Goal: Task Accomplishment & Management: Manage account settings

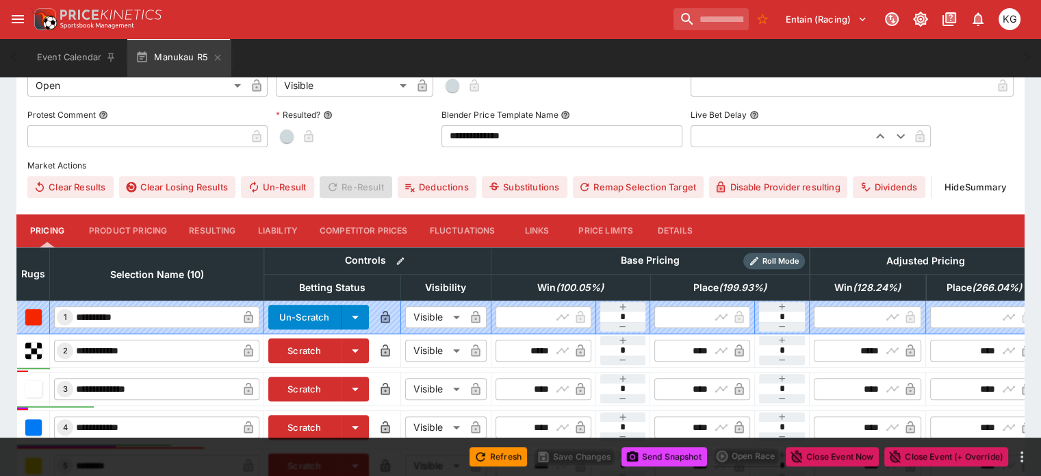
scroll to position [407, 0]
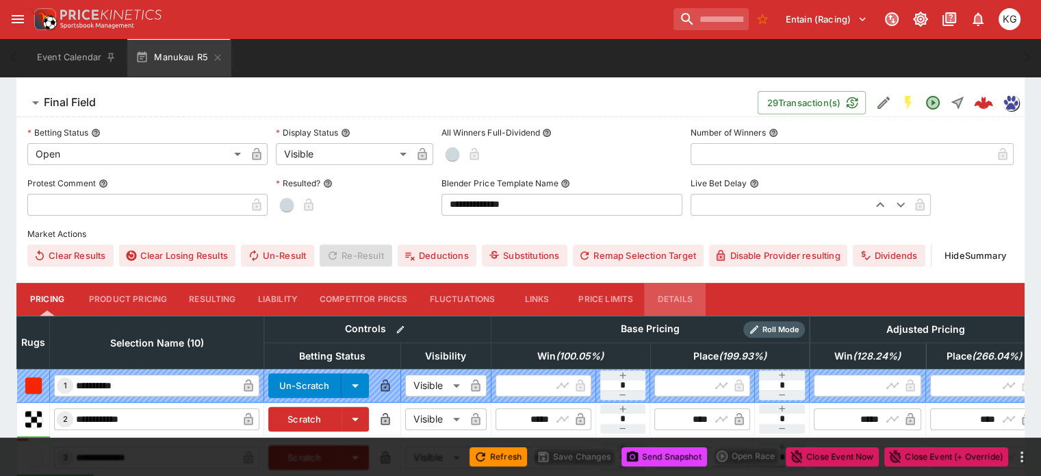
click at [681, 283] on button "Details" at bounding box center [675, 299] width 62 height 33
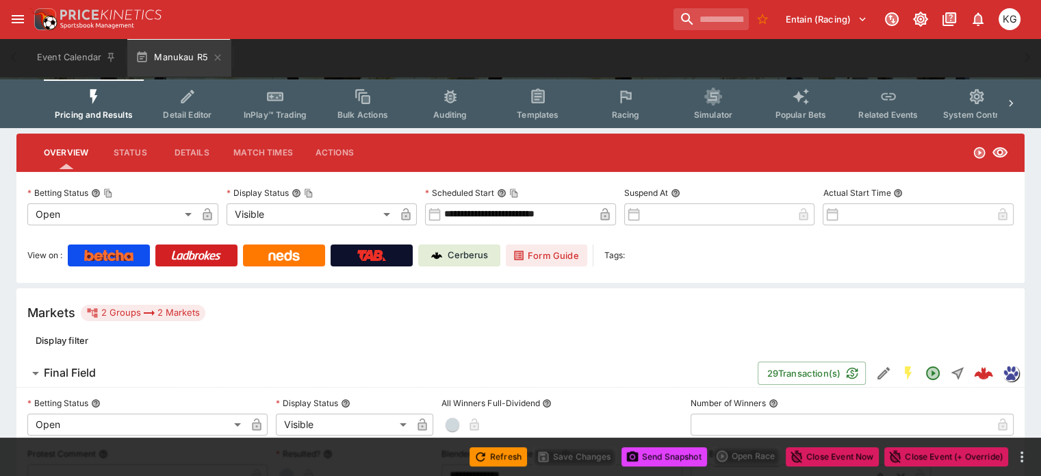
scroll to position [0, 0]
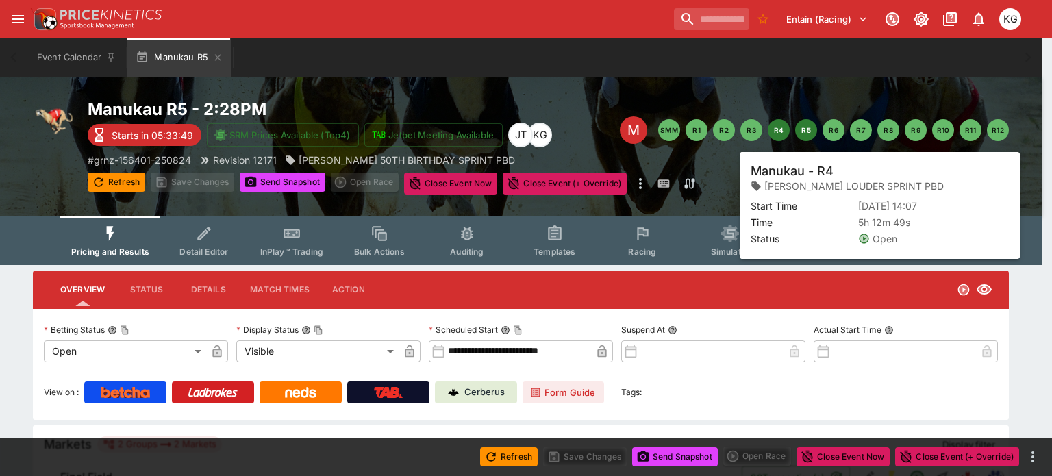
click at [774, 123] on button "R4" at bounding box center [779, 130] width 22 height 22
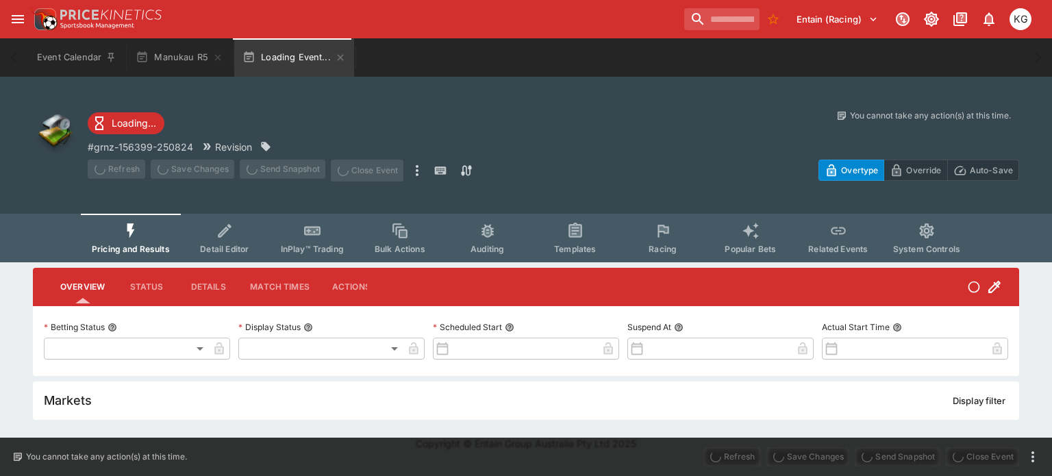
type input "**********"
type input "*******"
type input "**********"
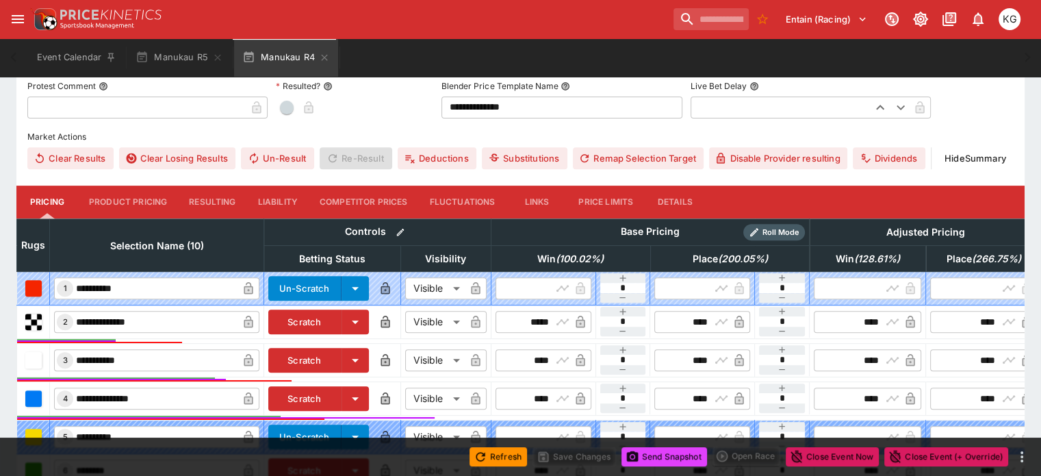
scroll to position [476, 0]
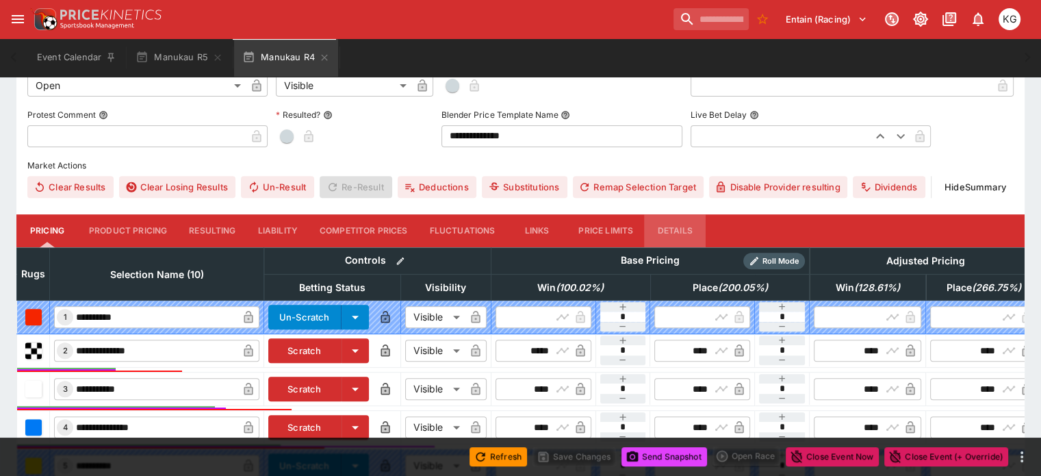
click at [699, 214] on button "Details" at bounding box center [675, 230] width 62 height 33
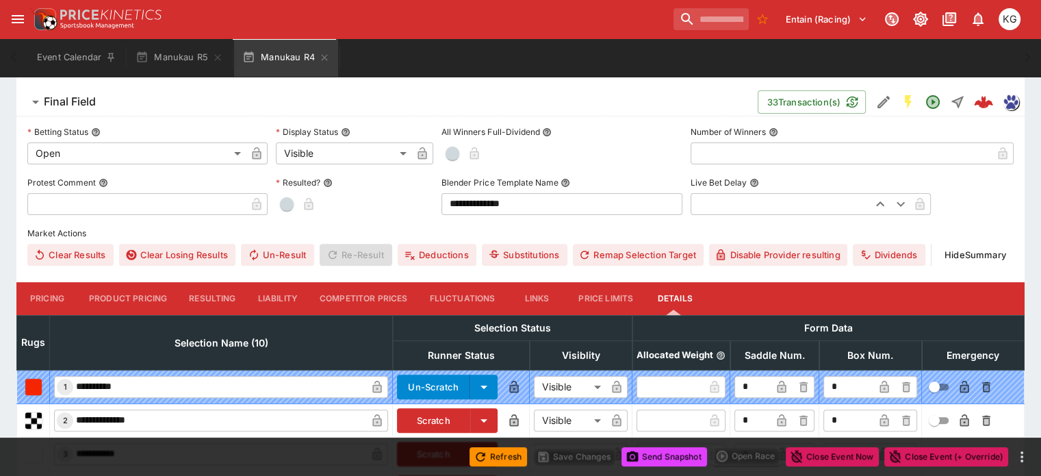
scroll to position [404, 0]
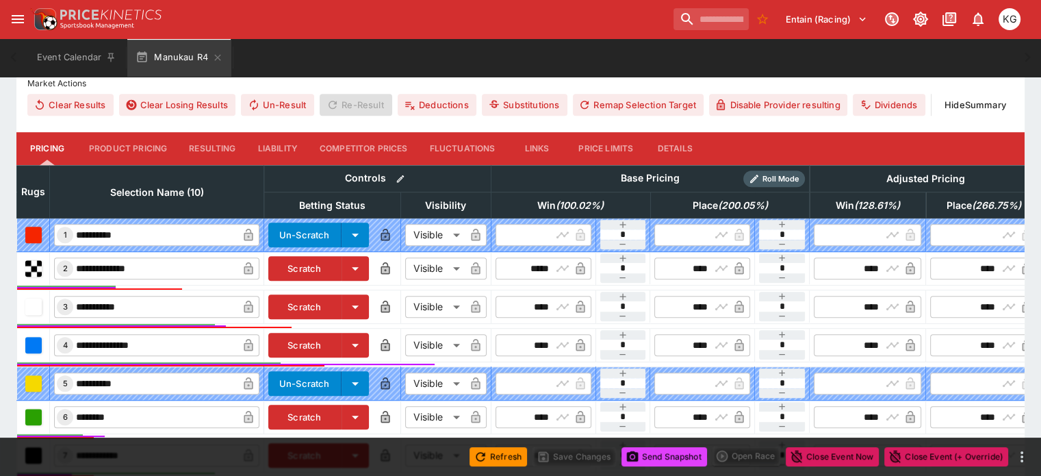
scroll to position [720, 0]
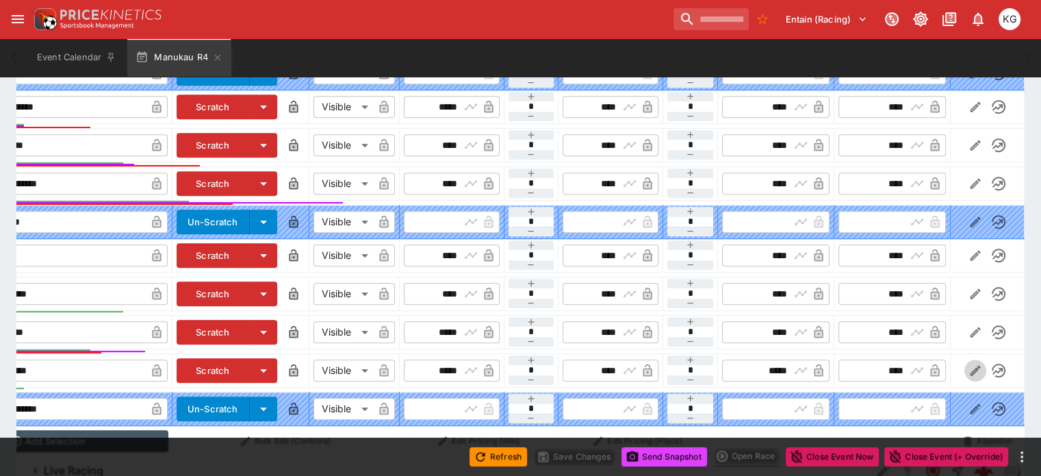
click at [969, 364] on icon "button" at bounding box center [976, 371] width 14 height 14
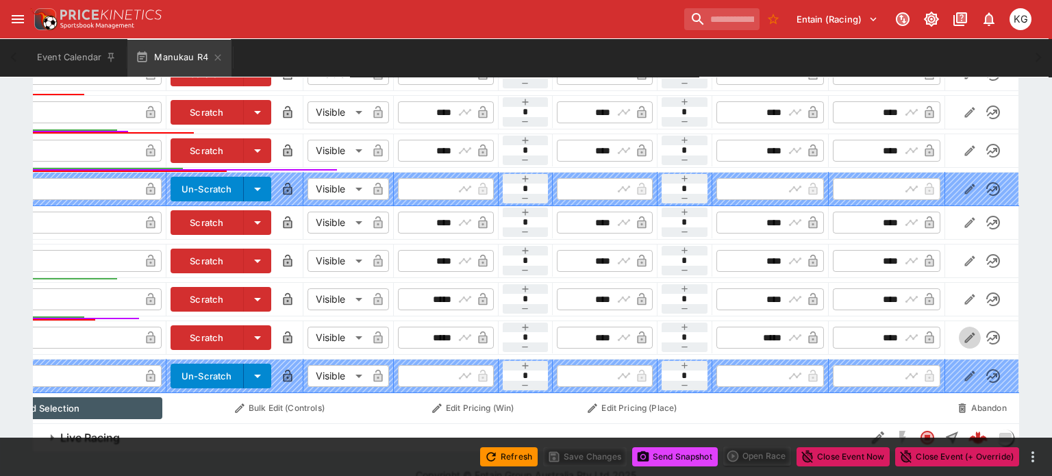
scroll to position [0, 123]
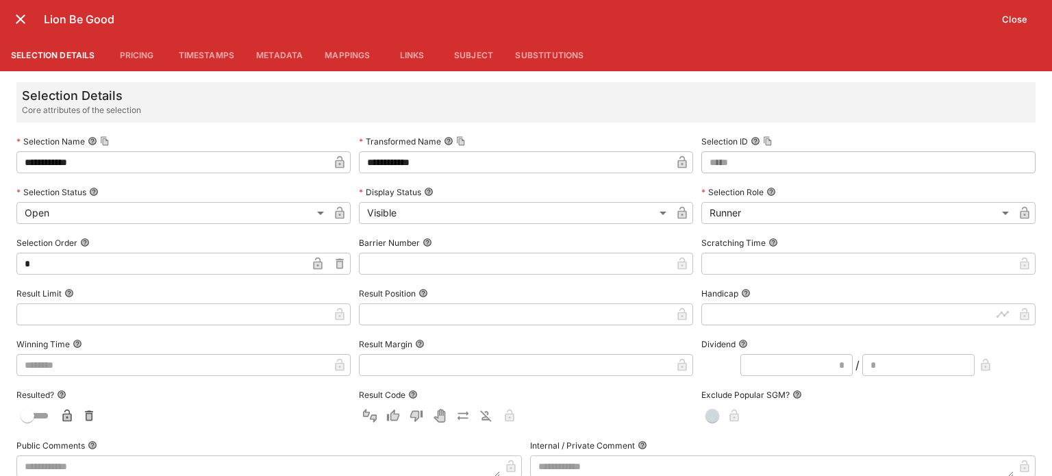
click at [423, 264] on input "text" at bounding box center [515, 264] width 312 height 22
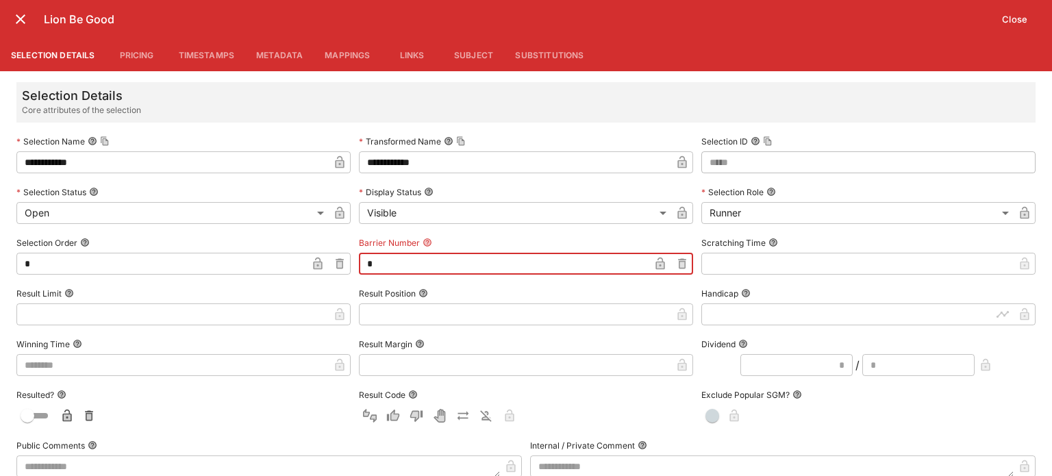
type input "*"
click at [657, 263] on icon "button" at bounding box center [660, 265] width 7 height 5
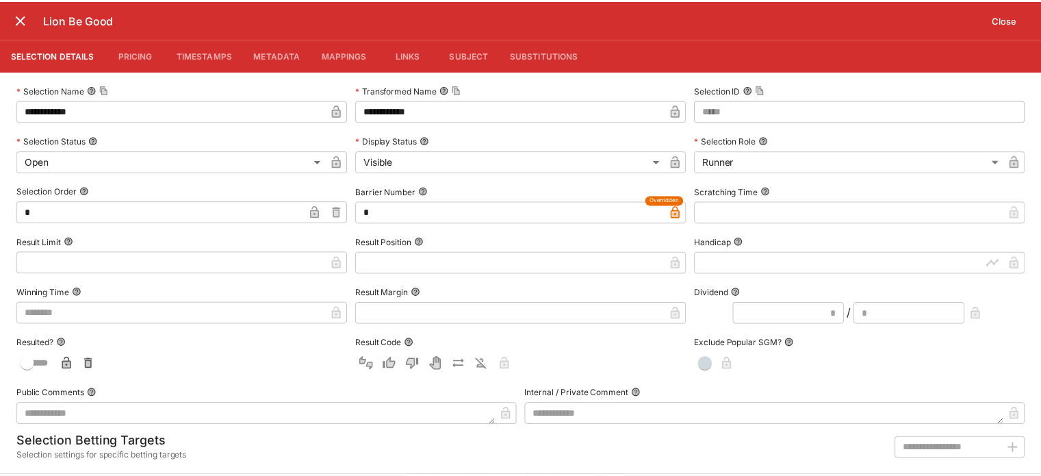
scroll to position [61, 0]
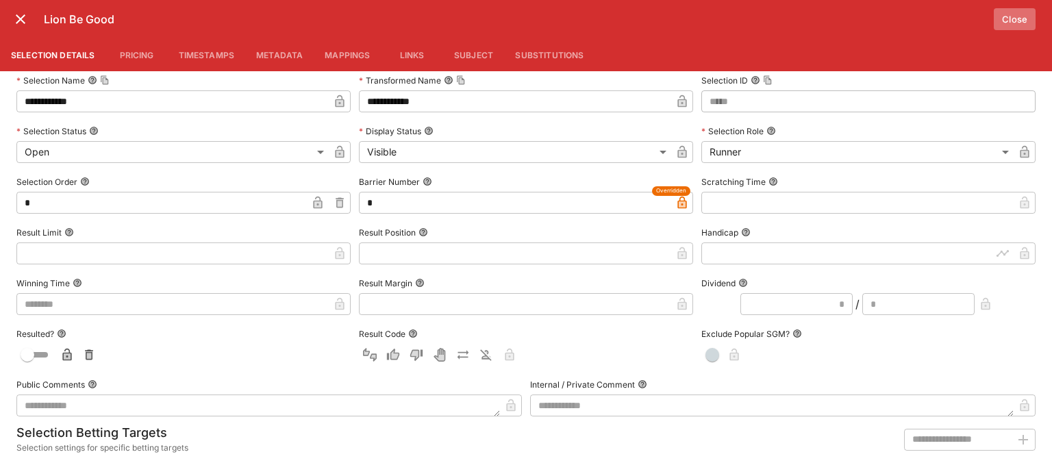
click at [1022, 15] on button "Close" at bounding box center [1014, 19] width 42 height 22
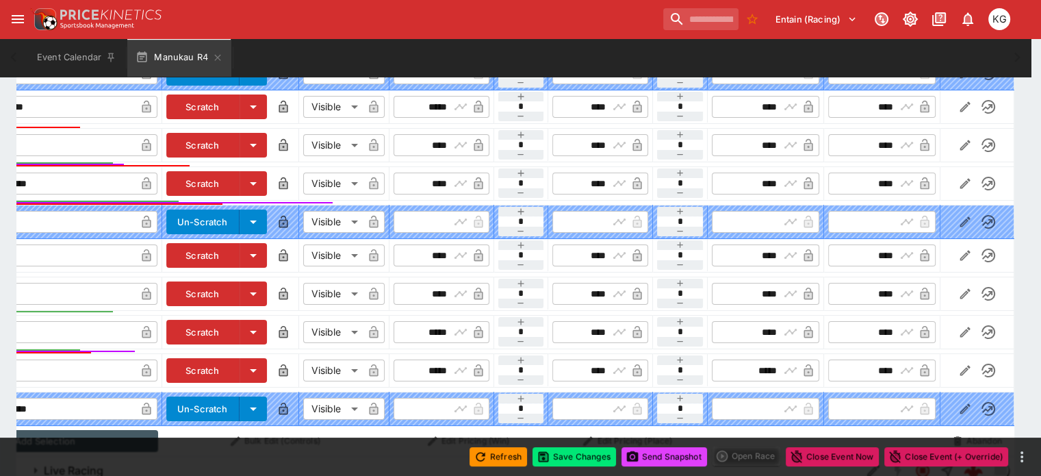
scroll to position [0, 114]
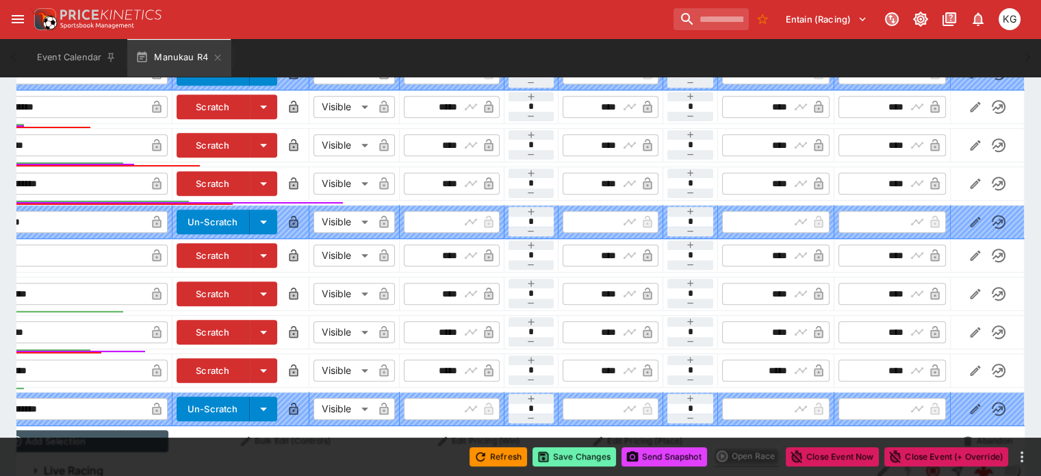
click at [560, 454] on button "Save Changes" at bounding box center [575, 456] width 84 height 19
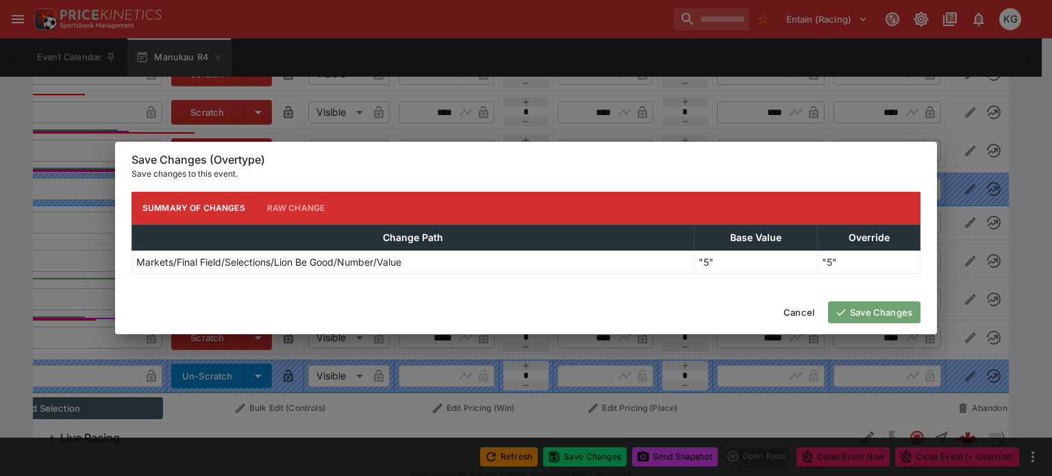
click at [871, 307] on button "Save Changes" at bounding box center [874, 312] width 92 height 22
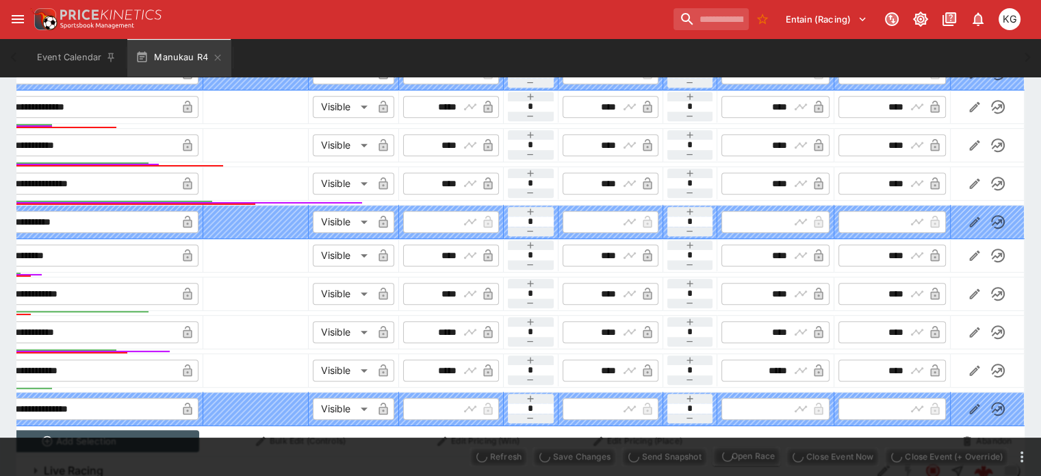
scroll to position [0, 92]
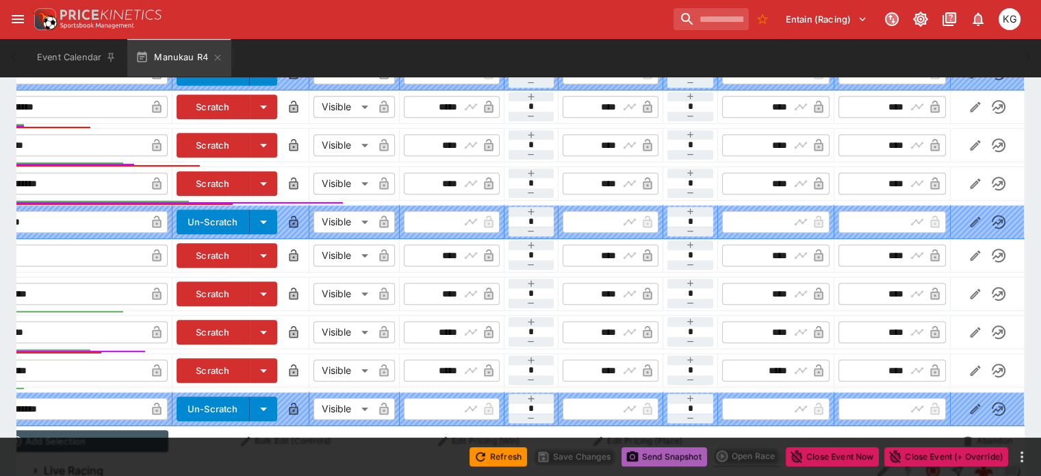
click at [657, 456] on button "Send Snapshot" at bounding box center [665, 456] width 86 height 19
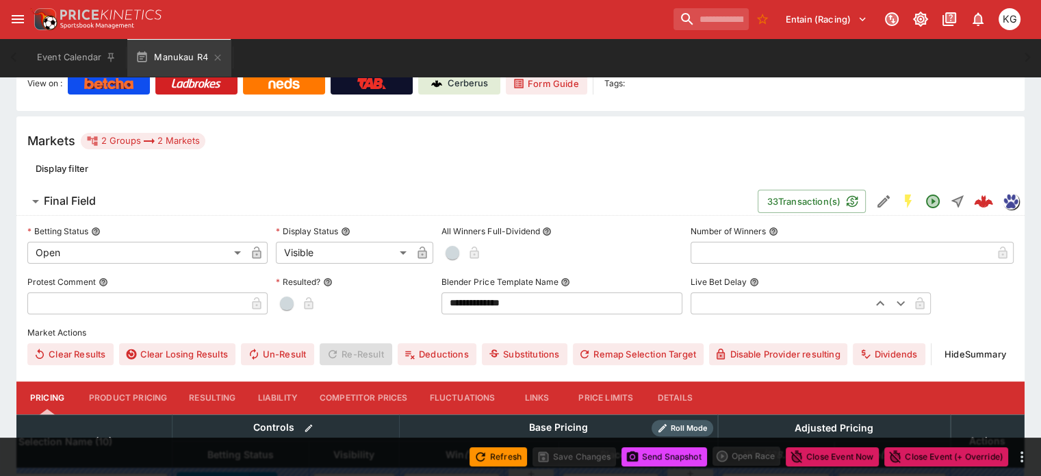
scroll to position [0, 0]
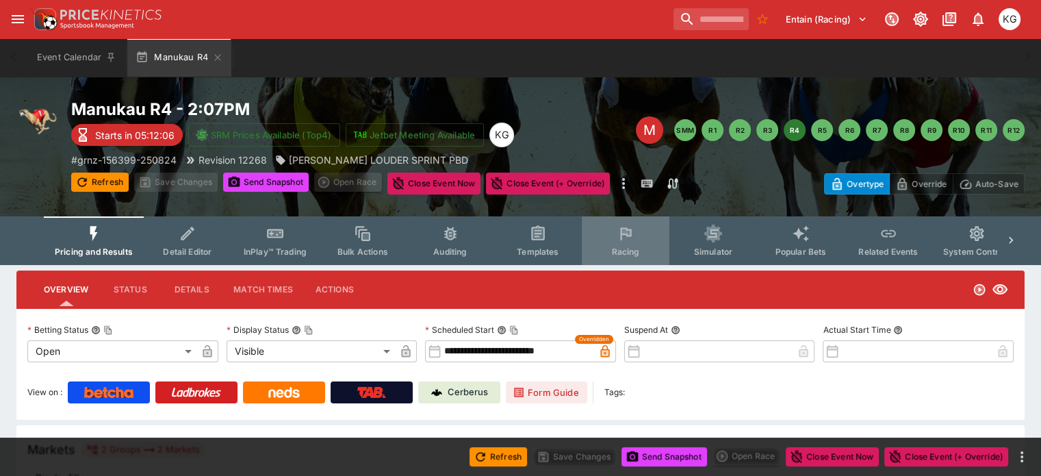
click at [638, 253] on span "Racing" at bounding box center [625, 251] width 28 height 10
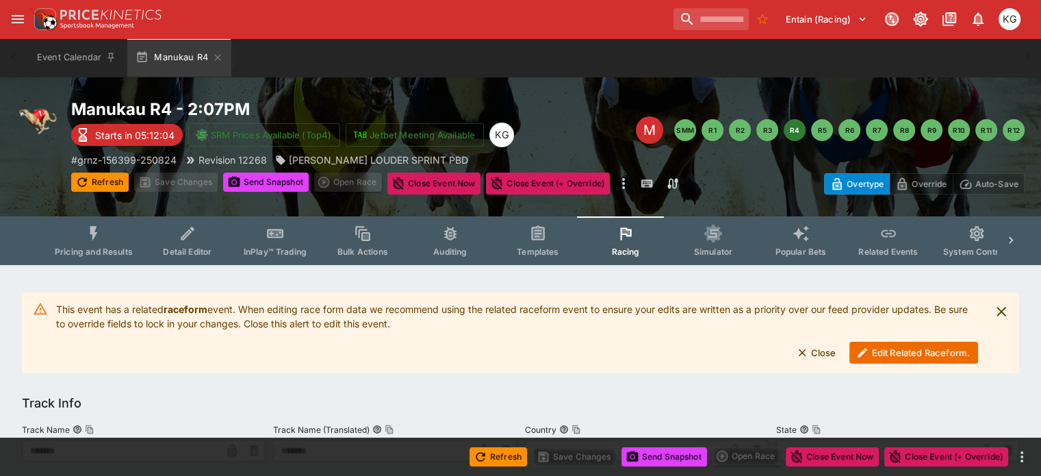
click at [911, 353] on button "Edit Related Raceform." at bounding box center [914, 353] width 129 height 22
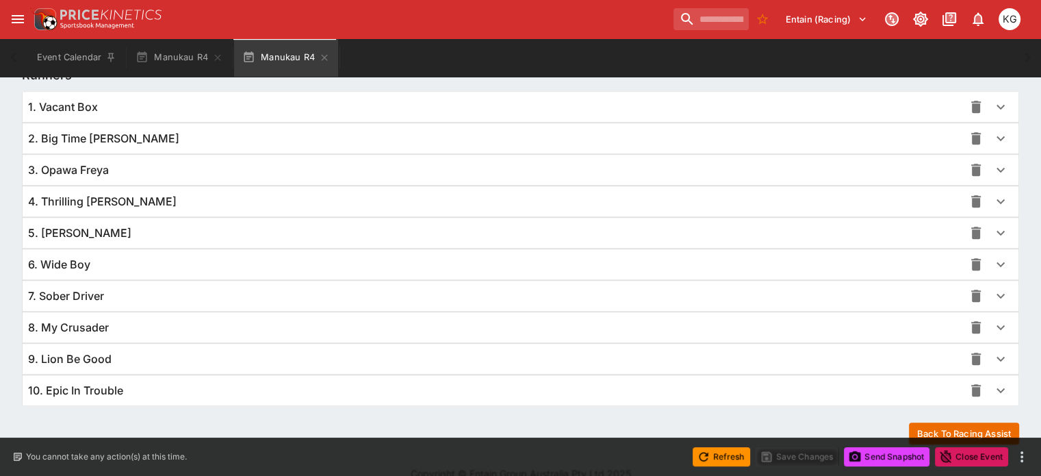
scroll to position [997, 0]
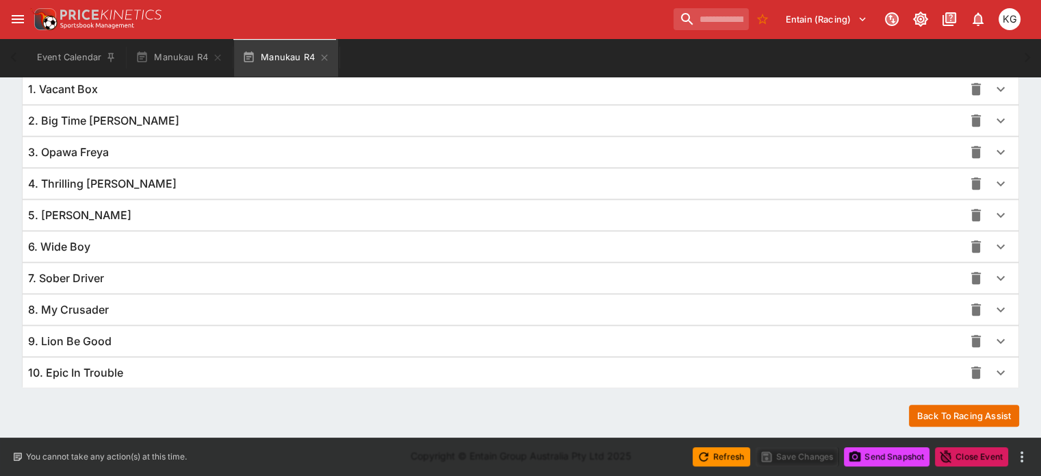
click at [993, 336] on icon "button" at bounding box center [1001, 341] width 16 height 16
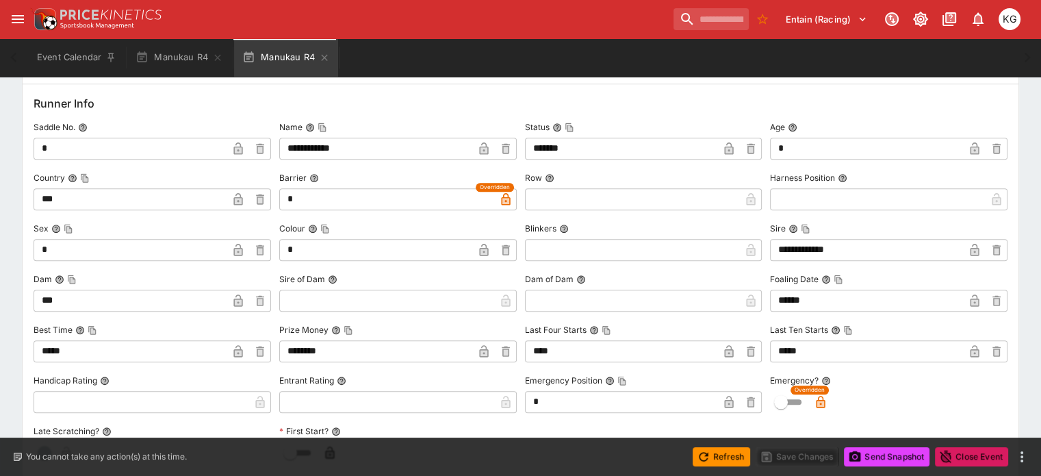
scroll to position [1271, 0]
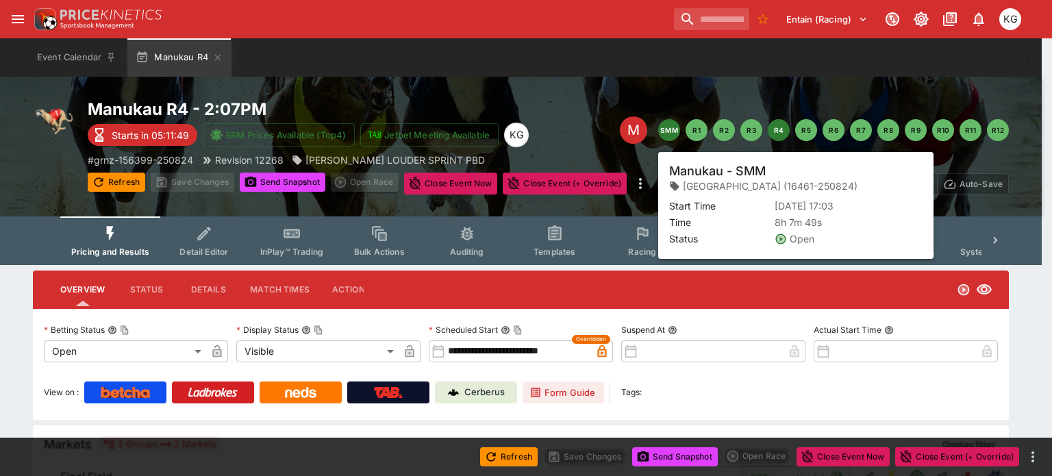
click at [666, 134] on button "SMM" at bounding box center [669, 130] width 22 height 22
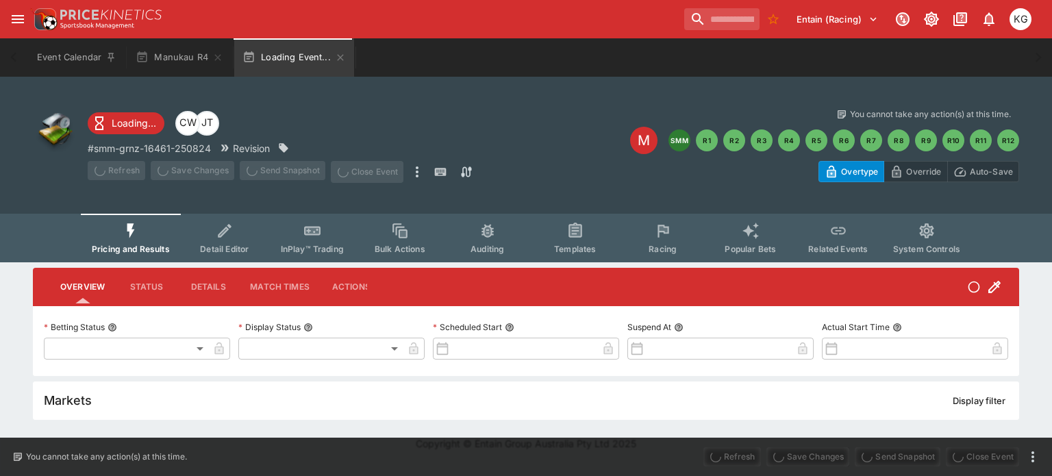
type input "**********"
type input "*******"
type input "**********"
